Goal: Task Accomplishment & Management: Manage account settings

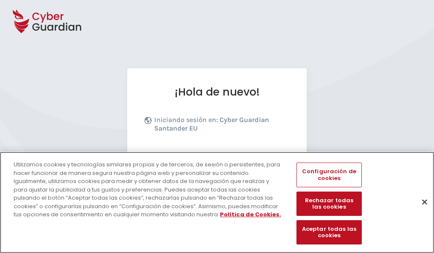
scroll to position [105, 0]
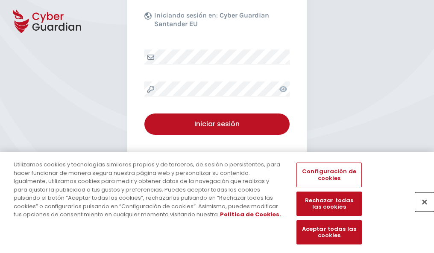
click at [420, 211] on button "Cerrar" at bounding box center [424, 202] width 19 height 19
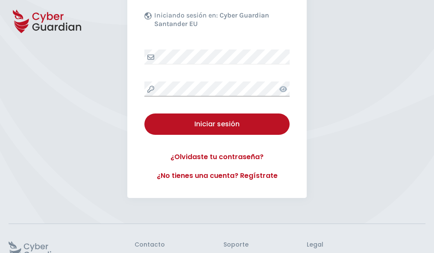
scroll to position [166, 0]
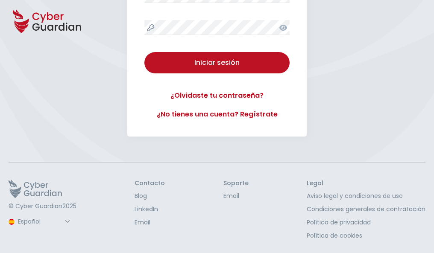
click at [144, 52] on button "Iniciar sesión" at bounding box center [216, 62] width 145 height 21
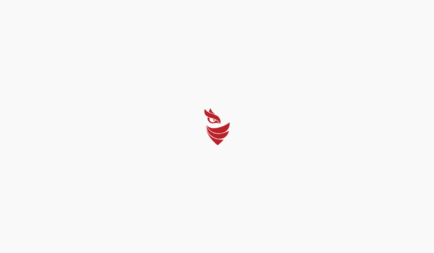
scroll to position [0, 0]
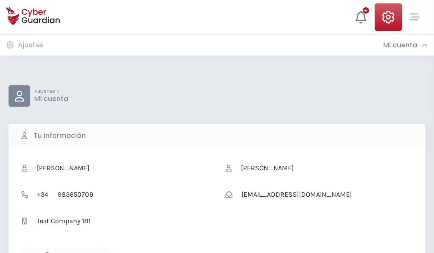
click at [45, 252] on icon "button" at bounding box center [44, 255] width 7 height 7
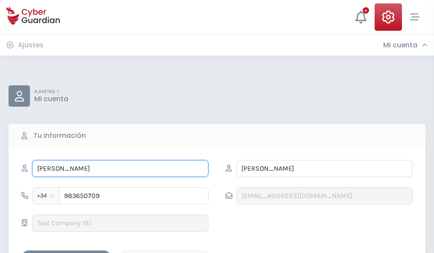
click at [120, 169] on input "[PERSON_NAME]" at bounding box center [120, 168] width 176 height 17
type input "A"
type input "[PERSON_NAME]"
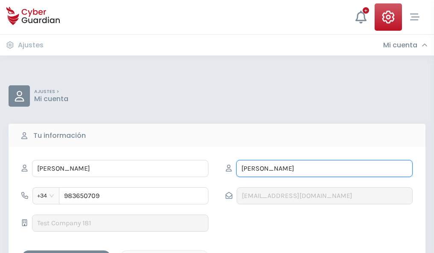
click at [324, 169] on input "[PERSON_NAME]" at bounding box center [324, 168] width 176 height 17
type input "J"
type input "Diego"
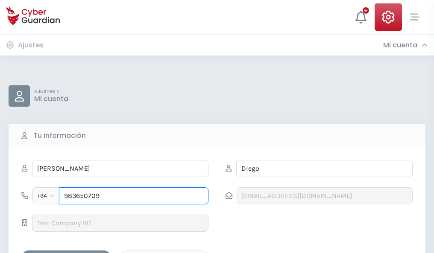
click at [134, 196] on input "983650709" at bounding box center [133, 195] width 149 height 17
type input "9"
type input "986958827"
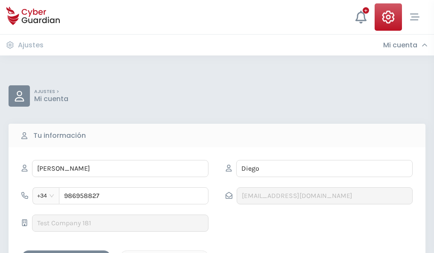
click at [66, 253] on div "Guardar cambios" at bounding box center [66, 258] width 77 height 11
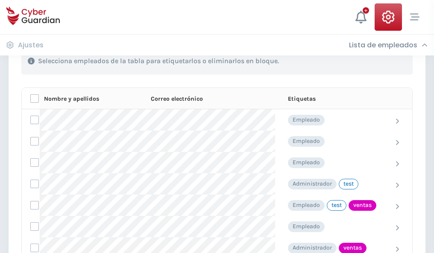
scroll to position [387, 0]
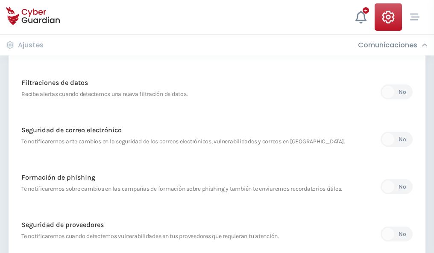
scroll to position [450, 0]
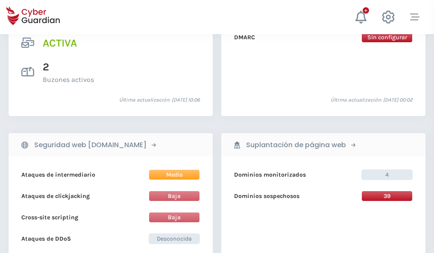
scroll to position [868, 0]
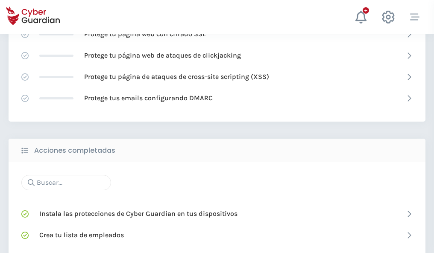
scroll to position [569, 0]
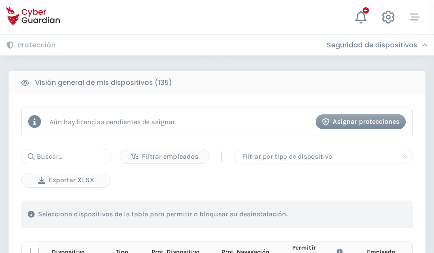
scroll to position [755, 0]
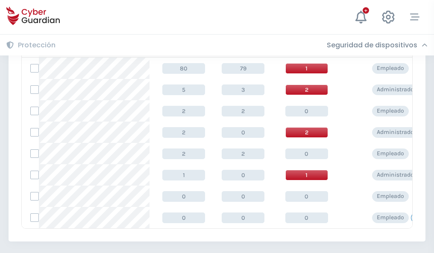
scroll to position [396, 0]
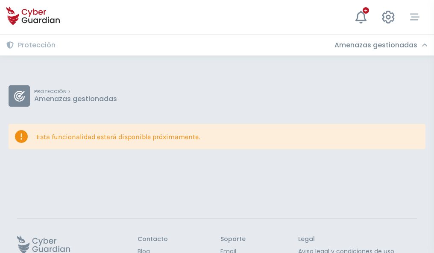
scroll to position [56, 0]
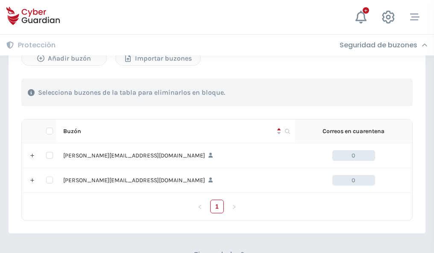
scroll to position [371, 0]
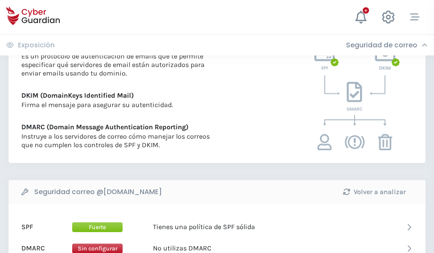
scroll to position [461, 0]
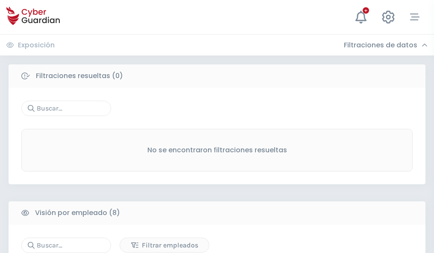
scroll to position [728, 0]
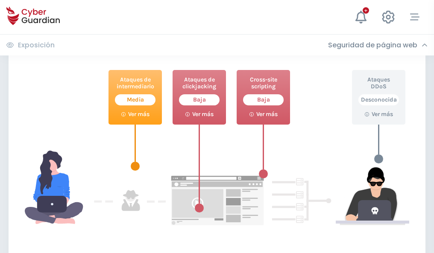
scroll to position [465, 0]
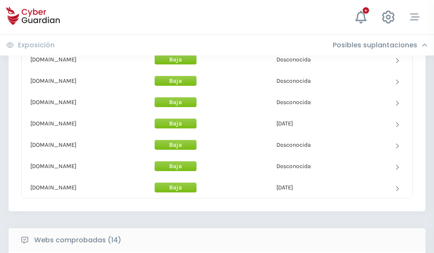
scroll to position [833, 0]
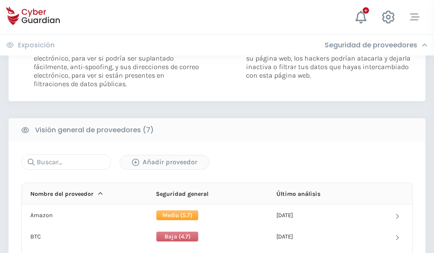
scroll to position [572, 0]
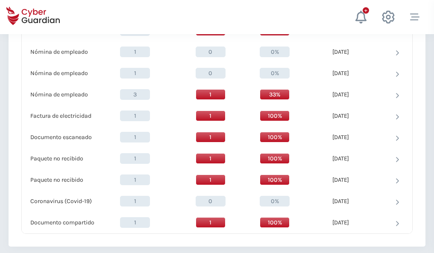
scroll to position [885, 0]
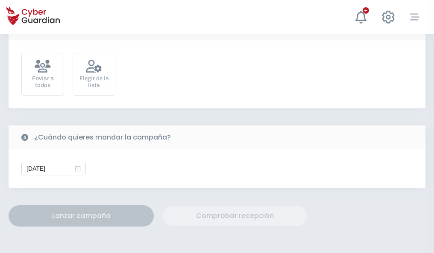
scroll to position [313, 0]
